Goal: Information Seeking & Learning: Learn about a topic

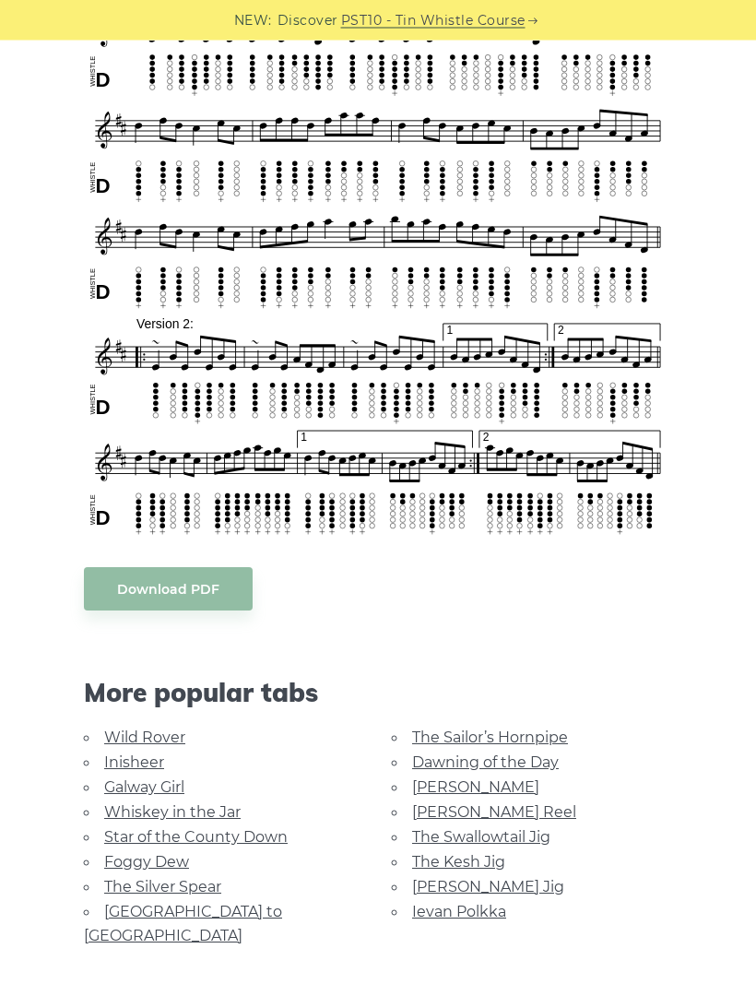
scroll to position [585, 0]
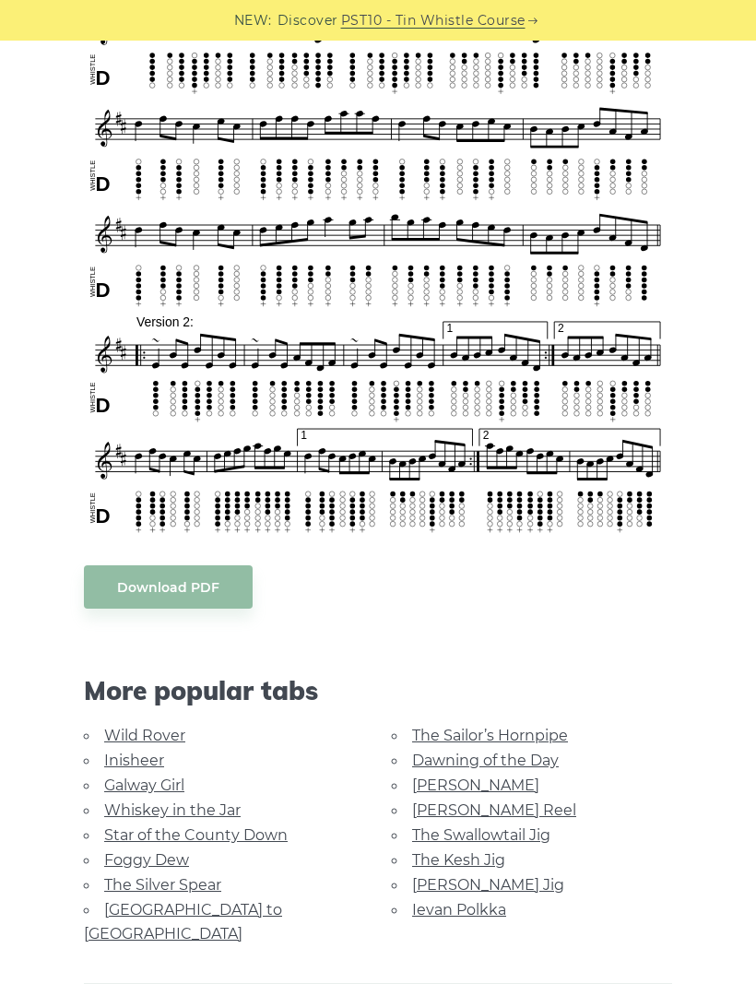
click at [518, 834] on link "The Swallowtail Jig" at bounding box center [481, 836] width 138 height 18
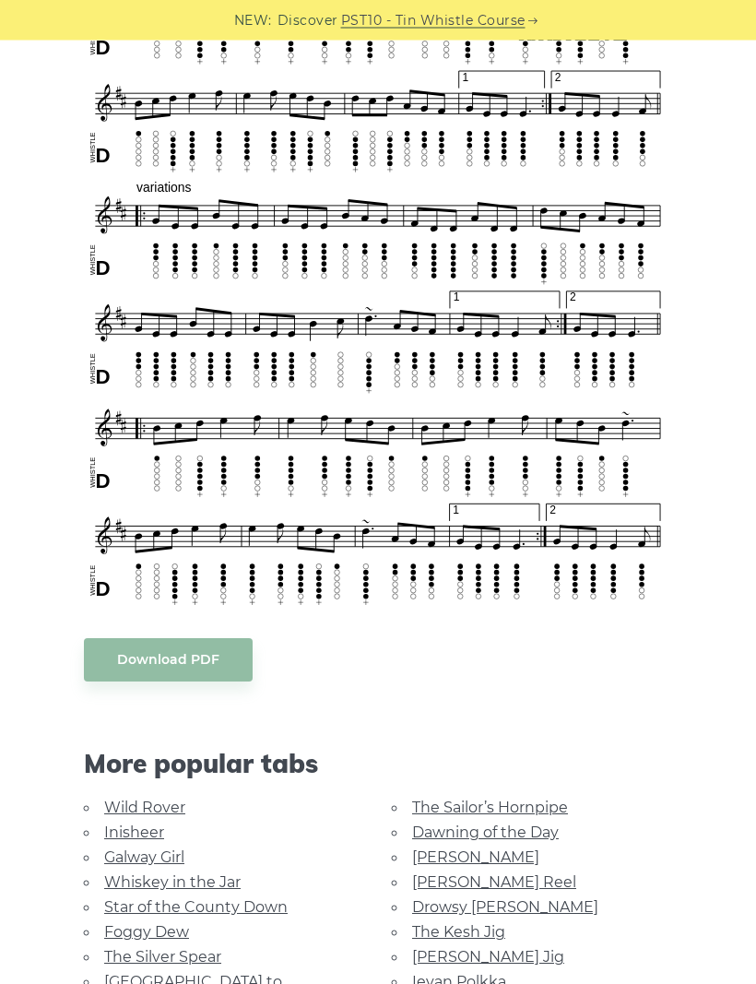
scroll to position [860, 0]
click at [280, 902] on link "Star of the County Down" at bounding box center [196, 908] width 184 height 18
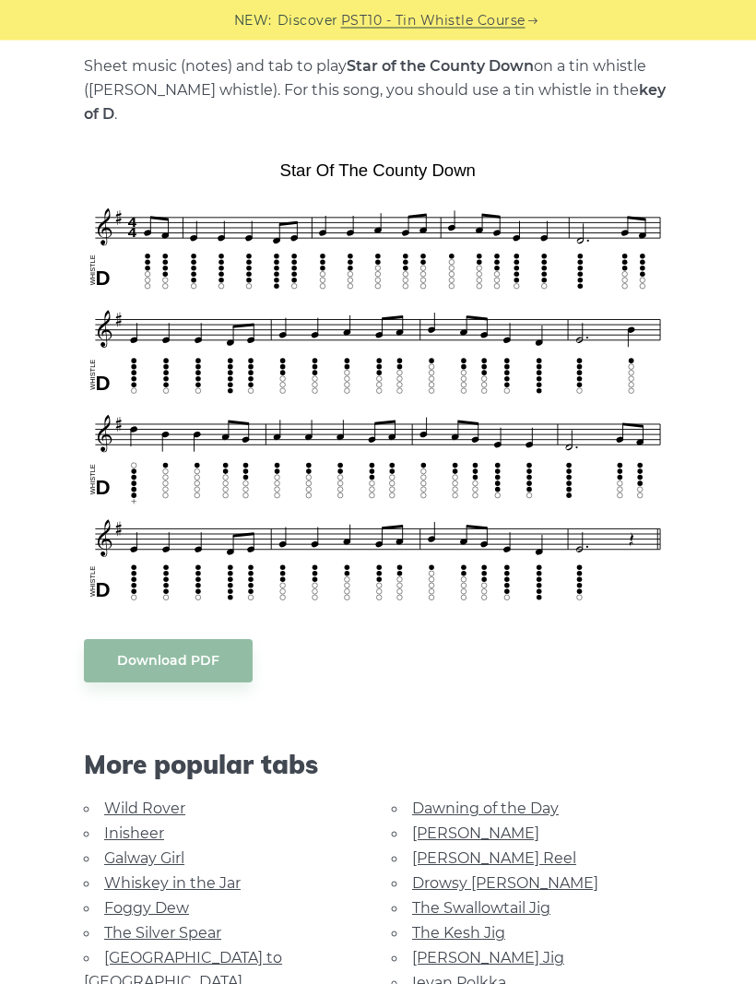
scroll to position [403, 0]
click at [184, 899] on link "Foggy Dew" at bounding box center [146, 908] width 85 height 18
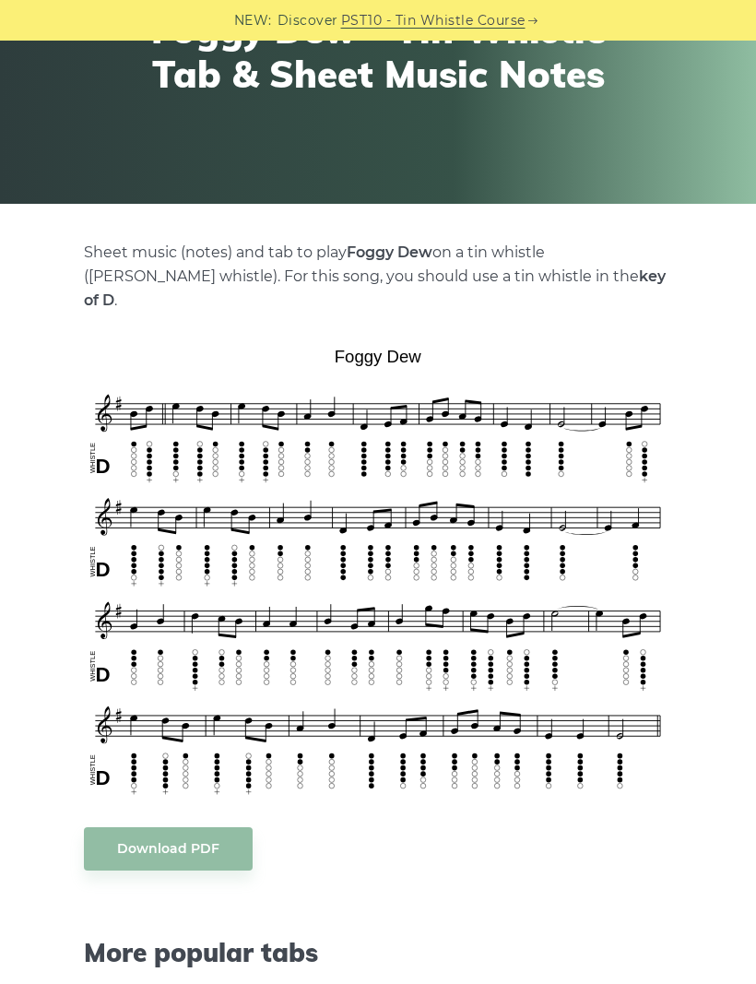
scroll to position [251, 0]
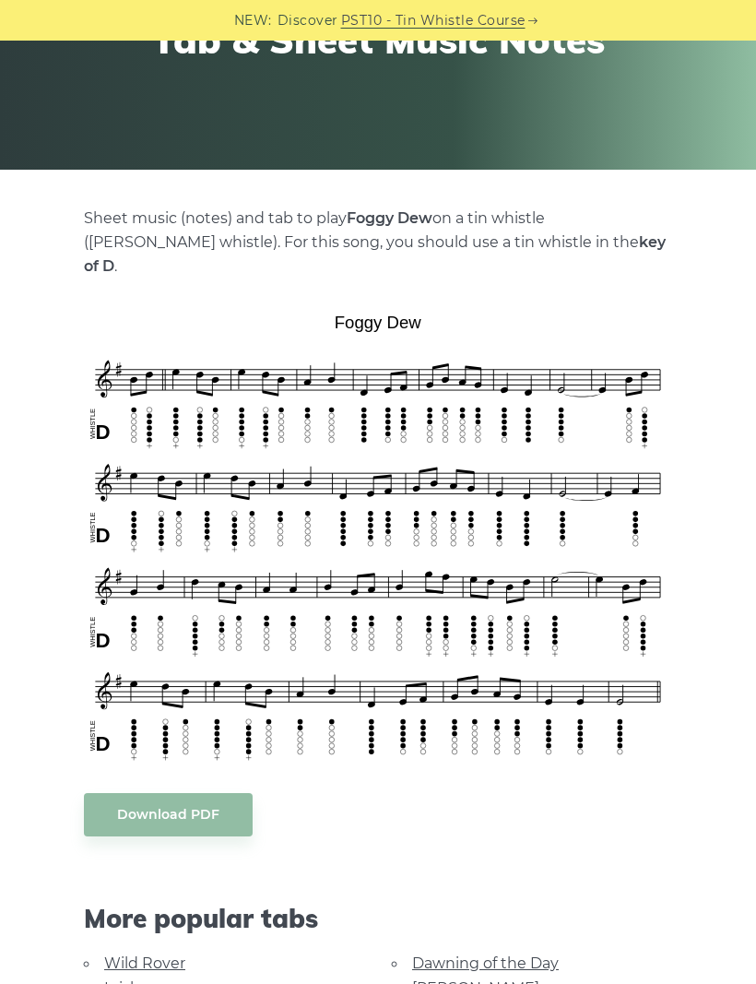
click at [687, 921] on div "Sheet music (notes) and tab to play Foggy Dew on a tin whistle (penny whistle).…" at bounding box center [378, 980] width 690 height 1547
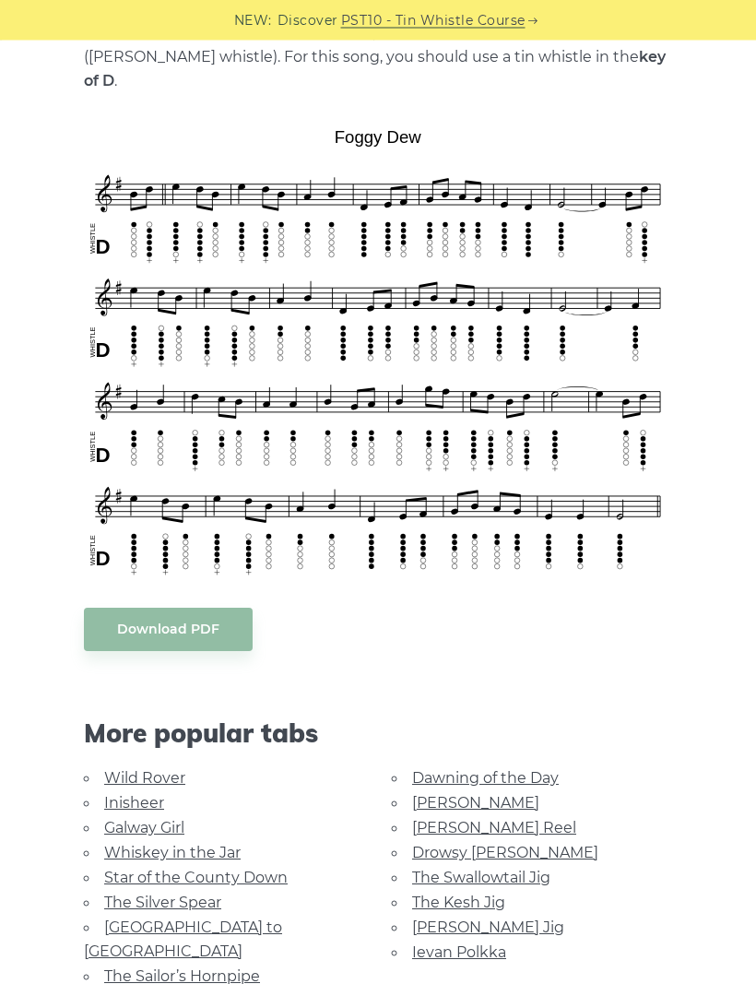
scroll to position [436, 0]
click at [179, 819] on link "Galway Girl" at bounding box center [144, 828] width 80 height 18
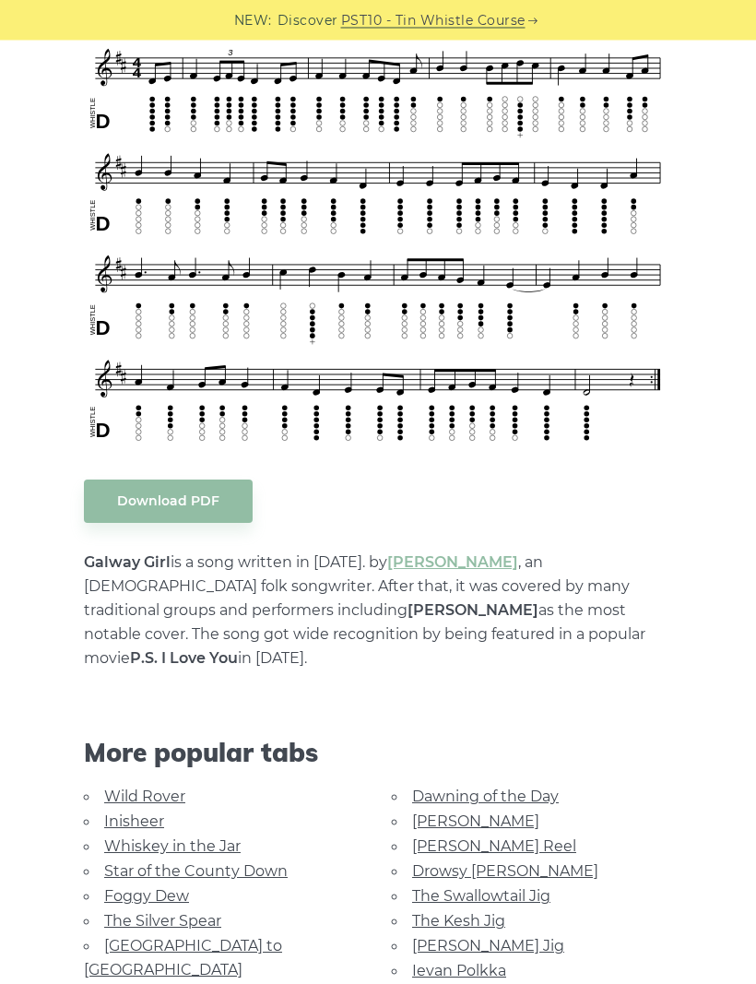
scroll to position [539, 0]
click at [500, 838] on link "[PERSON_NAME] Reel" at bounding box center [494, 847] width 164 height 18
click at [173, 887] on link "Foggy Dew" at bounding box center [146, 896] width 85 height 18
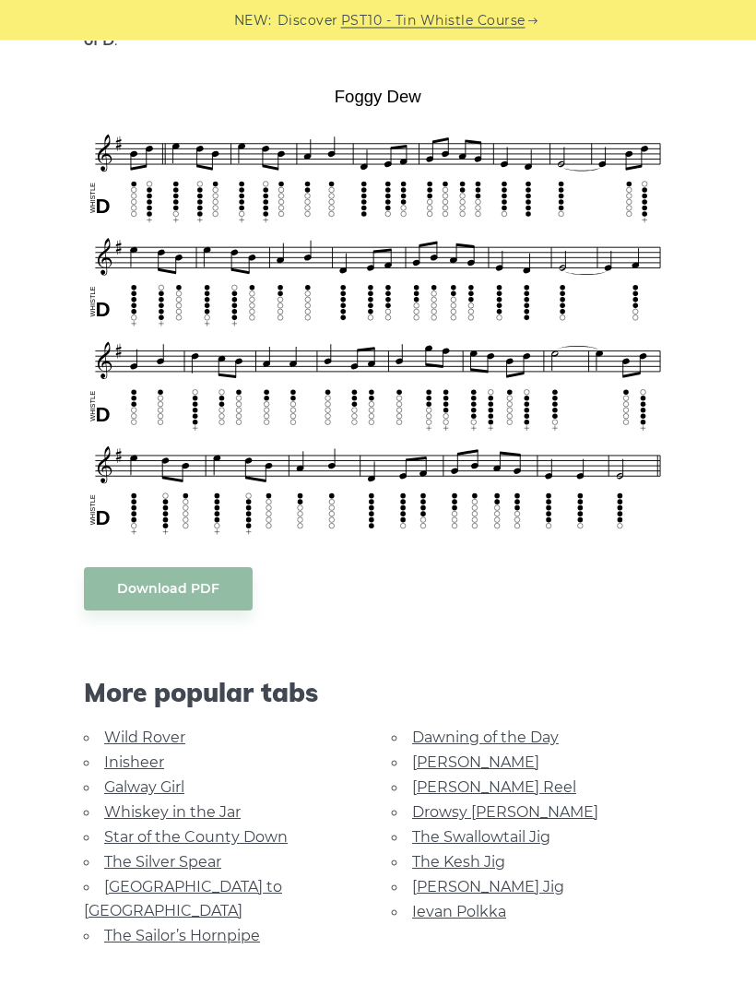
scroll to position [477, 0]
click at [460, 754] on link "[PERSON_NAME]" at bounding box center [475, 763] width 127 height 18
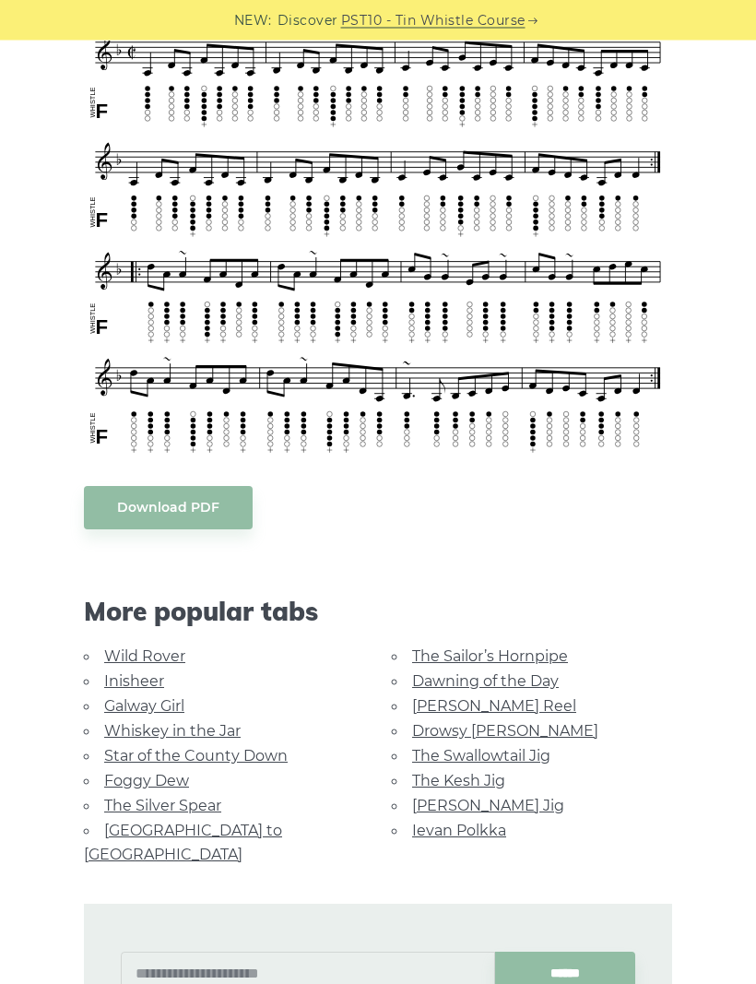
scroll to position [611, 0]
click at [504, 703] on link "[PERSON_NAME] Reel" at bounding box center [494, 706] width 164 height 18
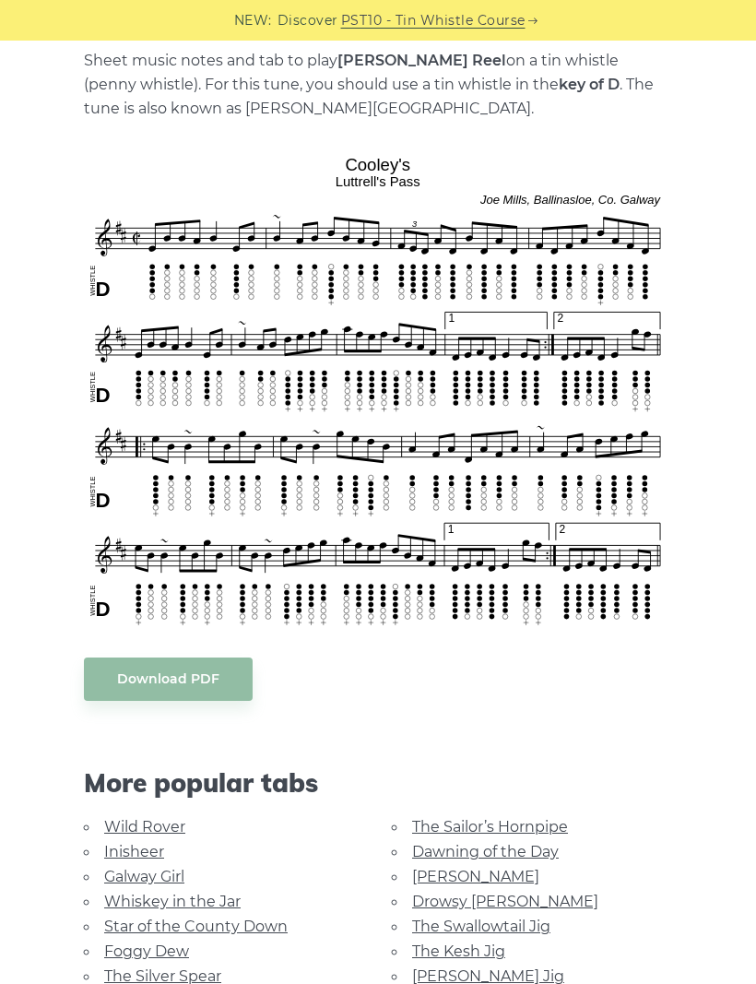
scroll to position [420, 0]
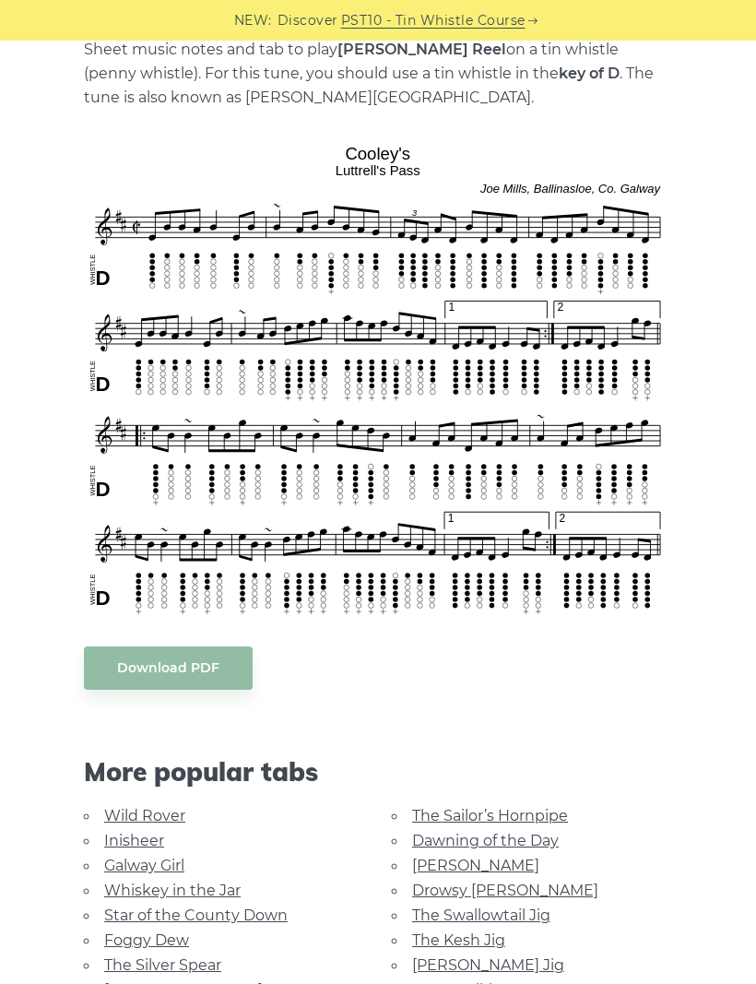
click at [479, 937] on link "The Kesh Jig" at bounding box center [458, 941] width 93 height 18
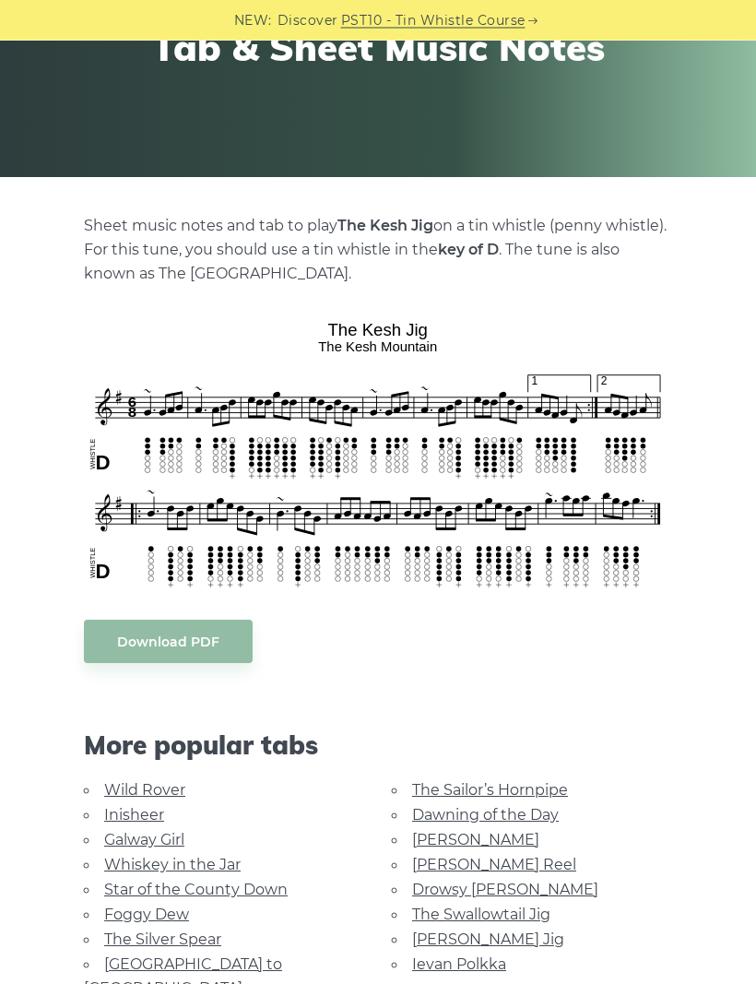
scroll to position [251, 0]
